Goal: Task Accomplishment & Management: Use online tool/utility

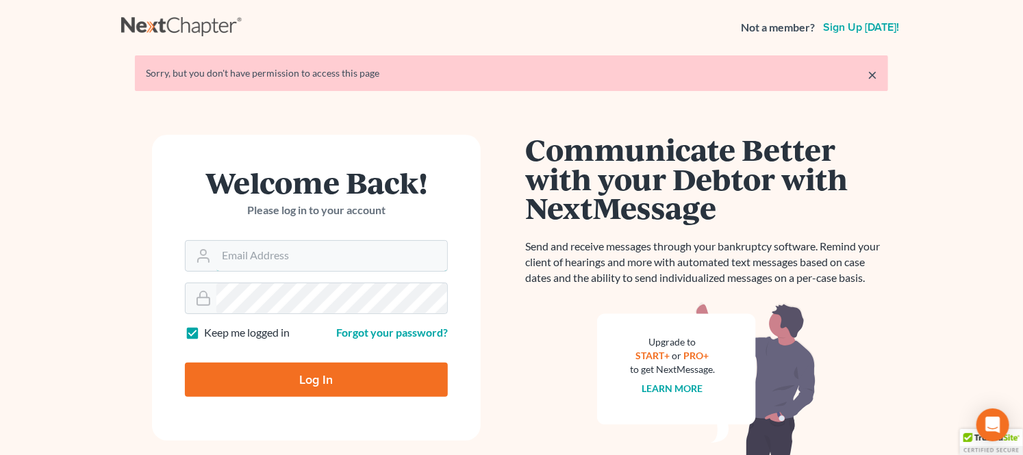
type input "[PERSON_NAME][EMAIL_ADDRESS][DOMAIN_NAME]"
click at [312, 373] on input "Log In" at bounding box center [316, 380] width 263 height 34
type input "Thinking..."
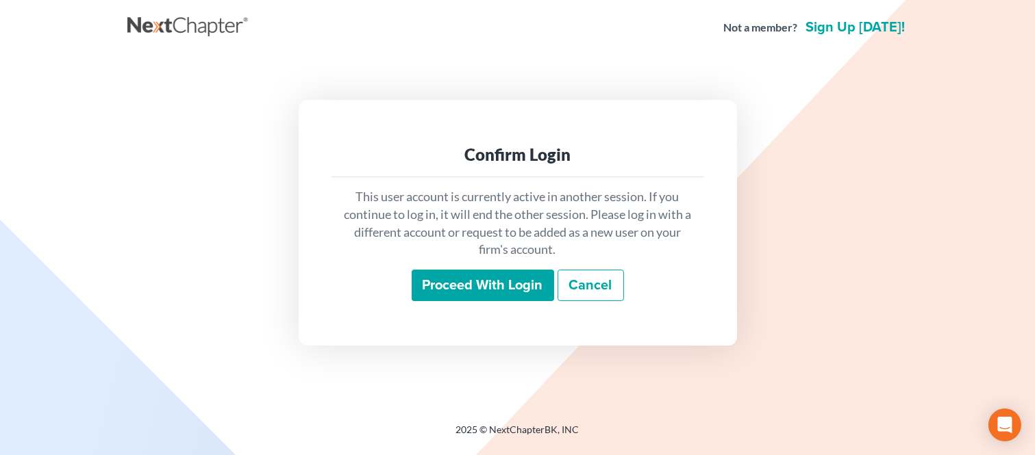
click at [421, 295] on input "Proceed with login" at bounding box center [483, 286] width 142 height 32
